Goal: Find specific fact

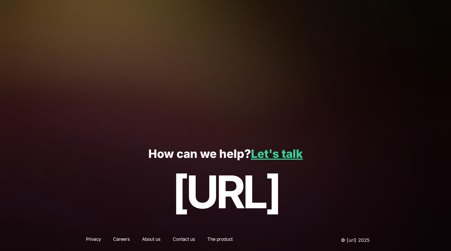
scroll to position [1332, 0]
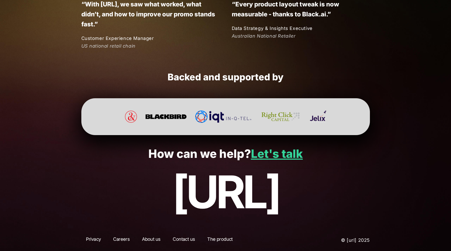
click at [90, 241] on link "Privacy" at bounding box center [93, 240] width 24 height 9
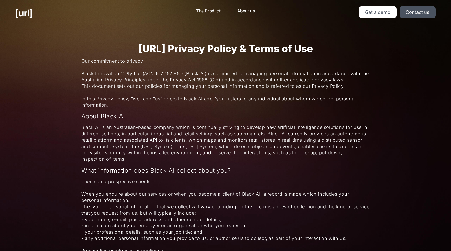
click at [92, 239] on span "When you enquire about our services or when you become a client of Black AI, a …" at bounding box center [225, 216] width 289 height 51
drag, startPoint x: 90, startPoint y: 75, endPoint x: 80, endPoint y: 75, distance: 10.0
click at [206, 72] on span "Black Innovation 2 Pty Ltd (ACN 617 152 851) (Black AI) is committed to managin…" at bounding box center [225, 80] width 289 height 19
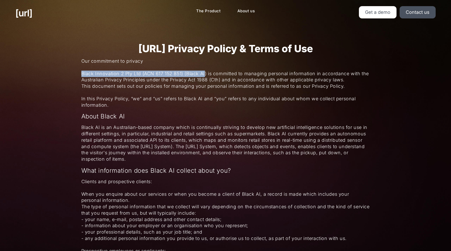
drag, startPoint x: 183, startPoint y: 73, endPoint x: 81, endPoint y: 73, distance: 102.0
copy span "Black Innovation 2 Pty Ltd (ACN 617 152 851) (Black AI"
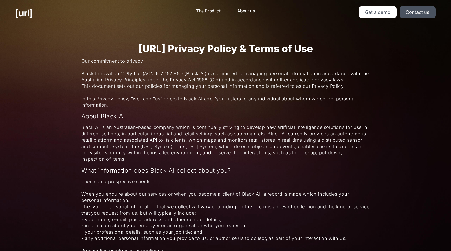
click at [189, 89] on span "Black Innovation 2 Pty Ltd (ACN 617 152 851) (Black AI) is committed to managin…" at bounding box center [225, 80] width 289 height 19
drag, startPoint x: 95, startPoint y: 74, endPoint x: 52, endPoint y: 75, distance: 42.7
copy span "Black Innovation 2 Pty Ltd (ACN 617 152 851)"
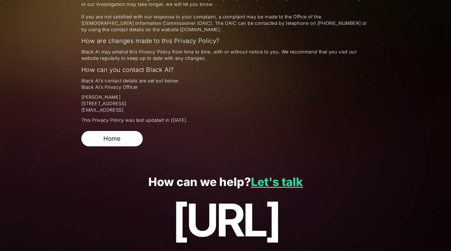
scroll to position [1083, 0]
drag, startPoint x: 186, startPoint y: 107, endPoint x: 82, endPoint y: 110, distance: 104.6
click at [82, 110] on span "[PERSON_NAME] [STREET_ADDRESS][PERSON_NAME] [EMAIL_ADDRESS]" at bounding box center [225, 103] width 289 height 19
copy span "[STREET_ADDRESS]"
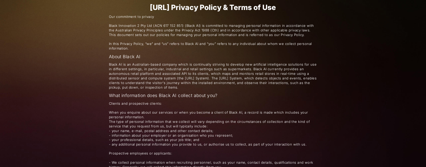
scroll to position [0, 0]
